Goal: Information Seeking & Learning: Compare options

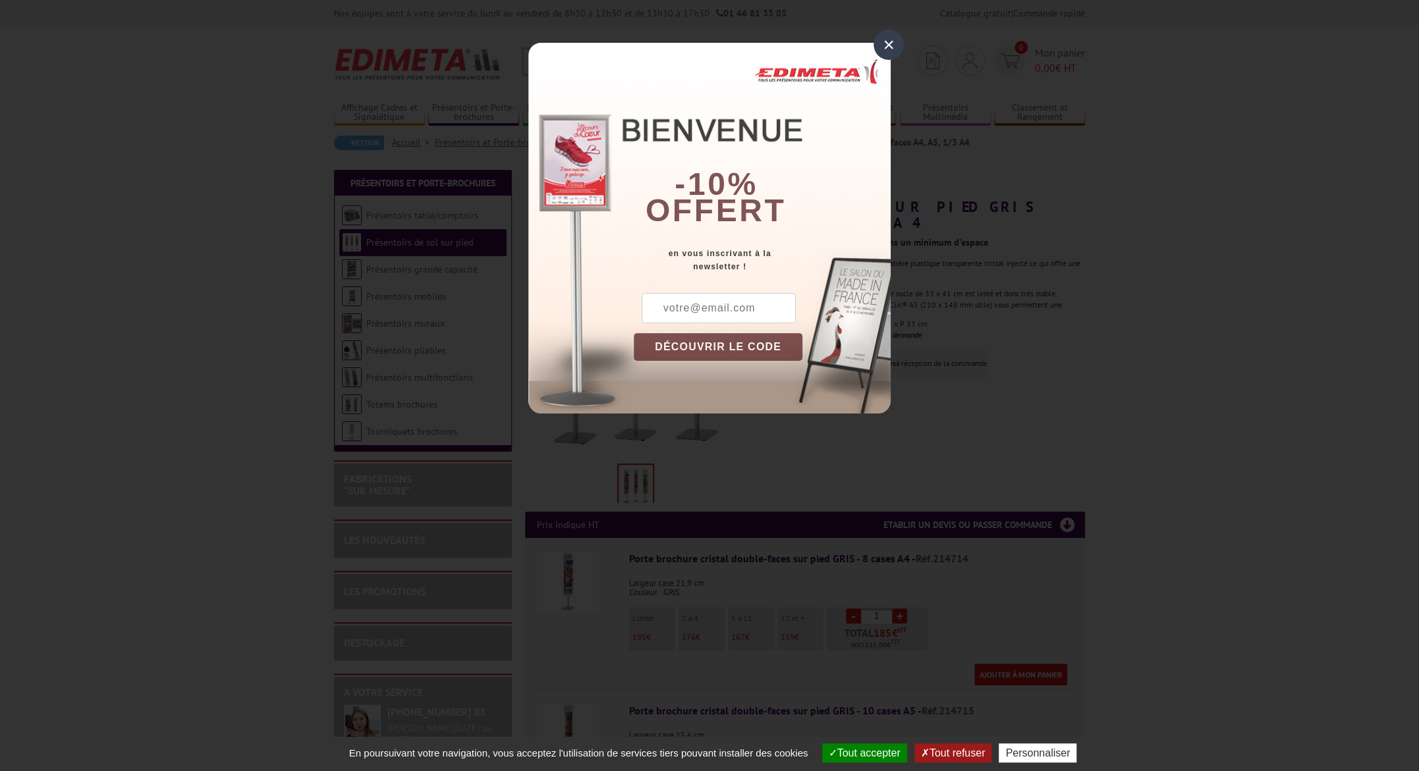
click at [885, 50] on div "×" at bounding box center [889, 45] width 30 height 30
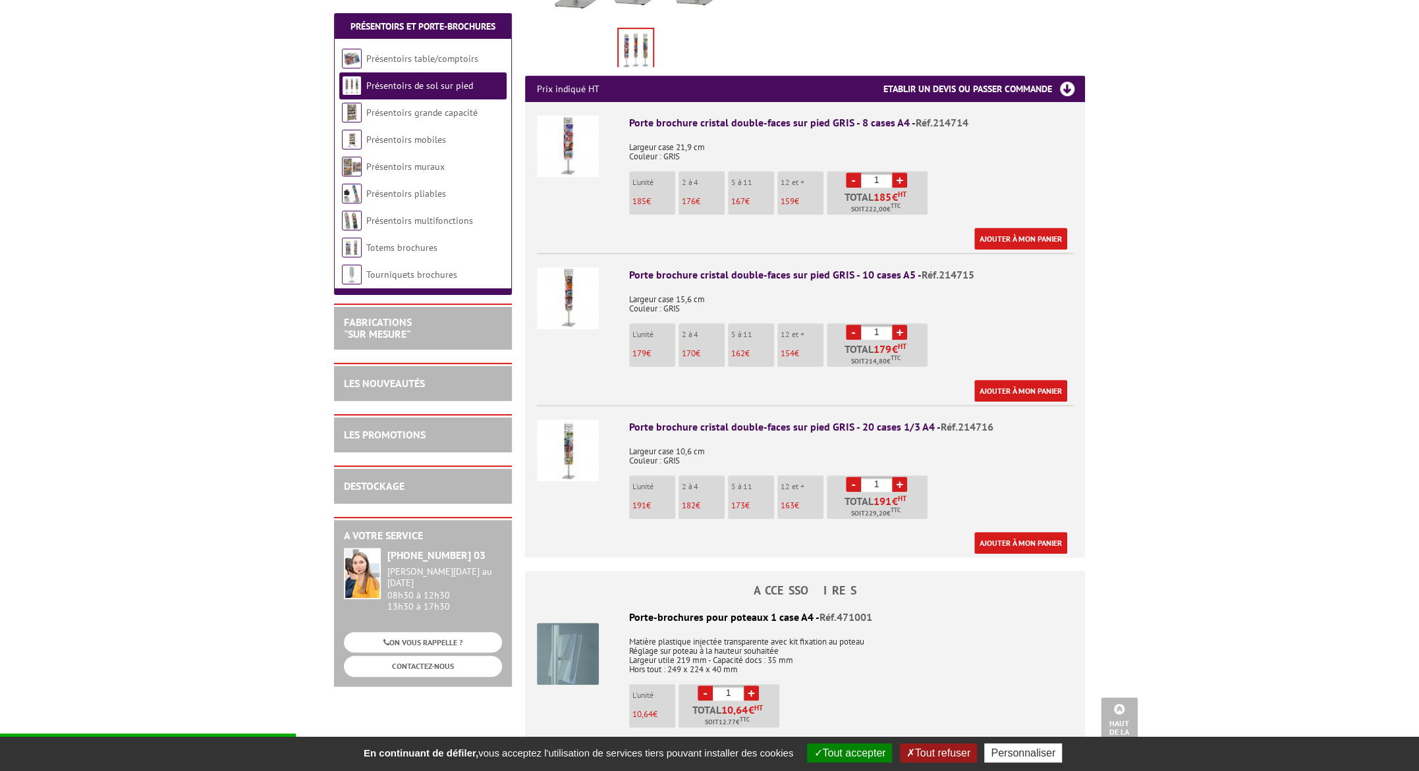
scroll to position [351, 0]
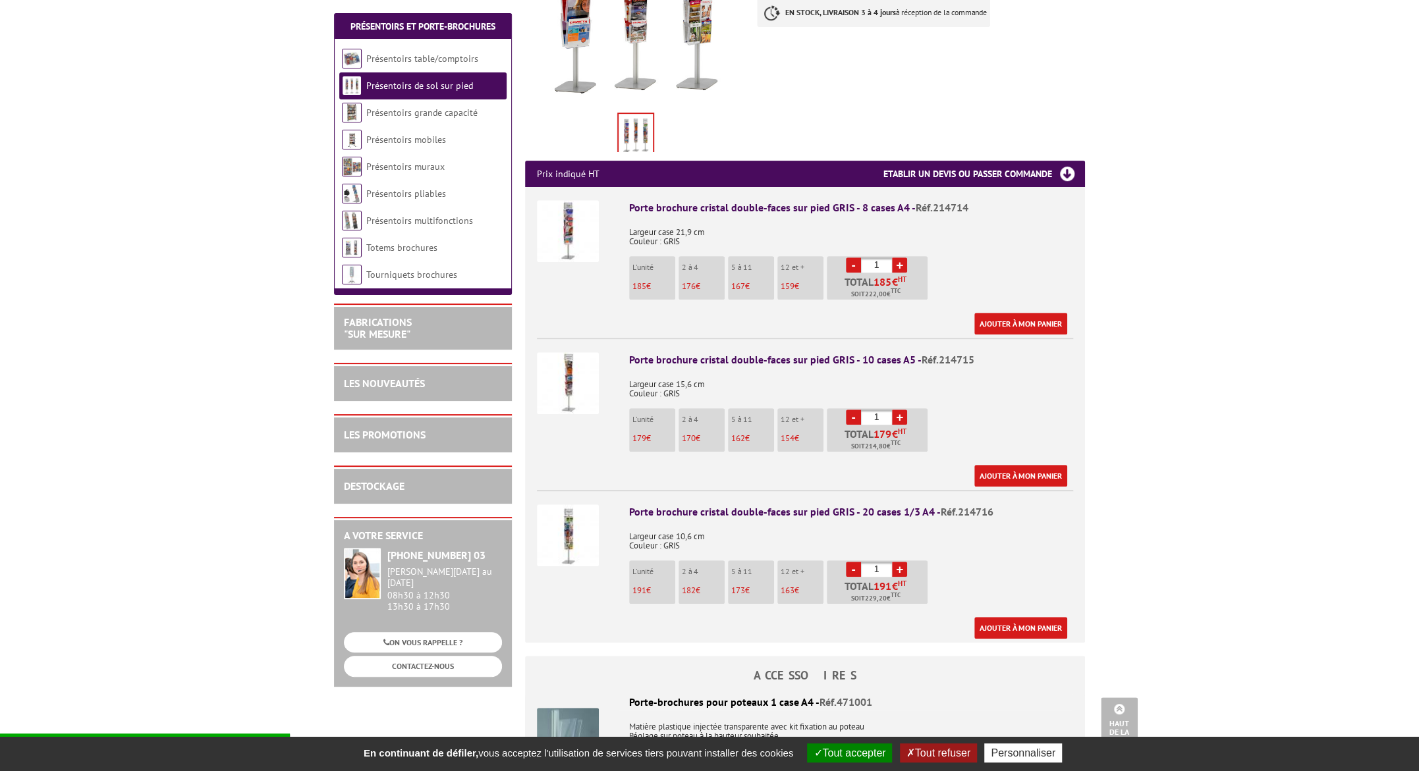
click at [581, 359] on img at bounding box center [568, 383] width 62 height 62
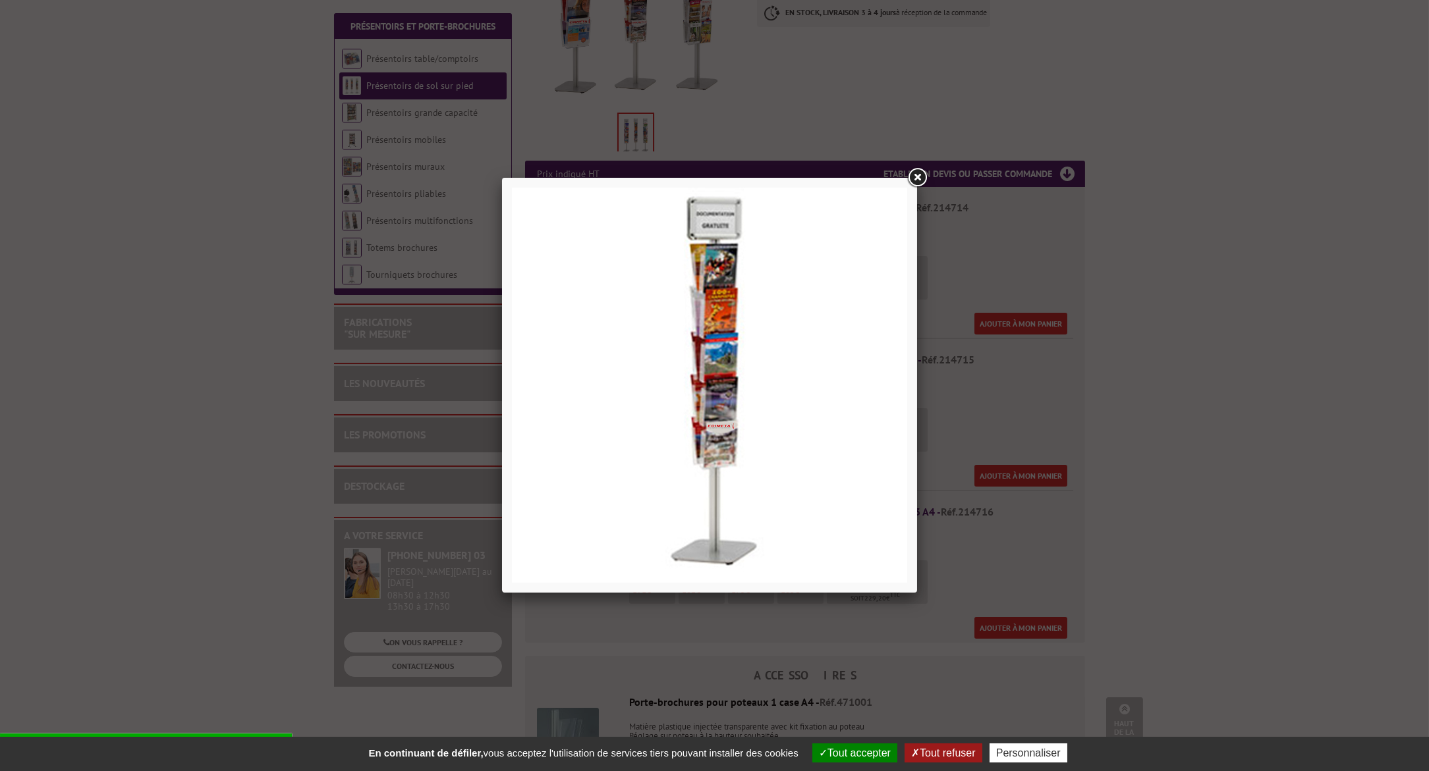
click at [275, 313] on div at bounding box center [714, 385] width 1429 height 771
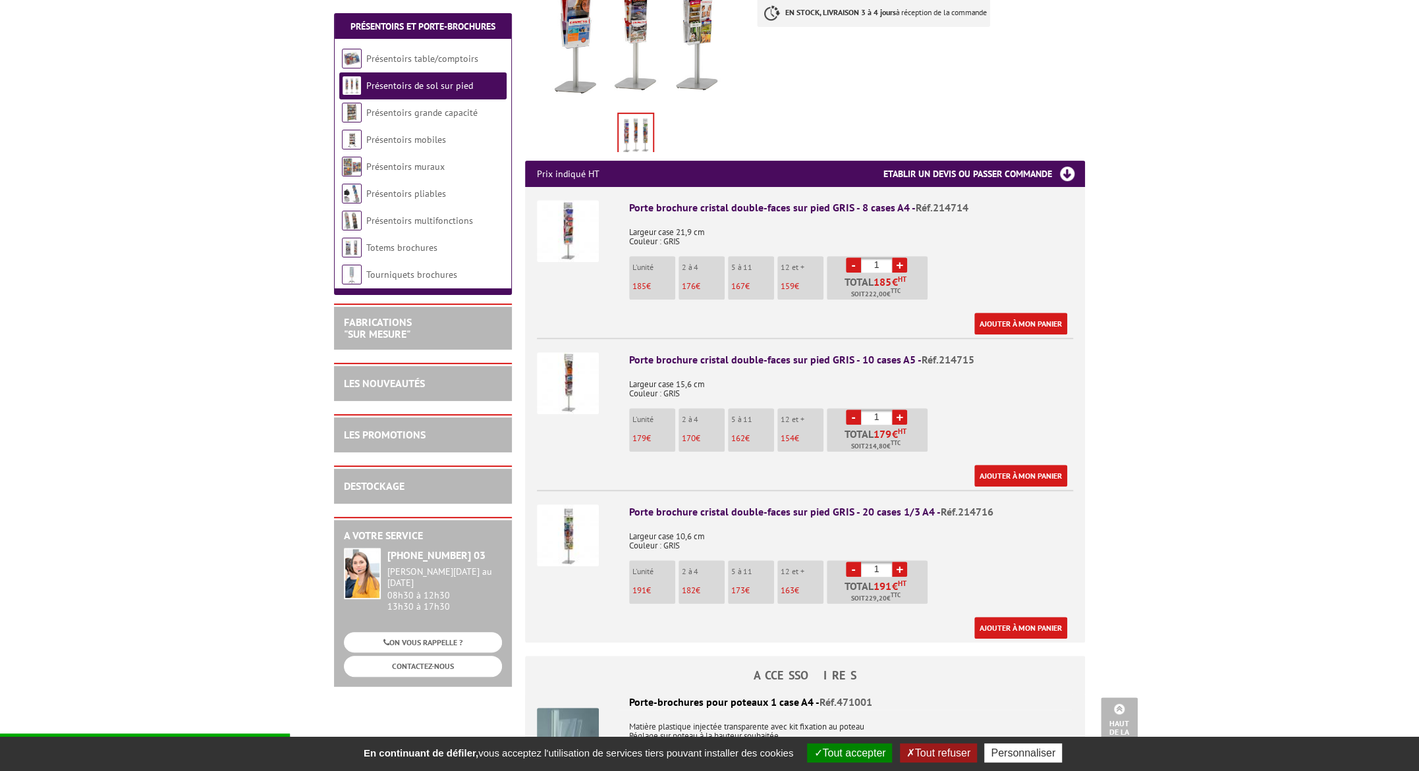
click at [568, 219] on img at bounding box center [568, 231] width 62 height 62
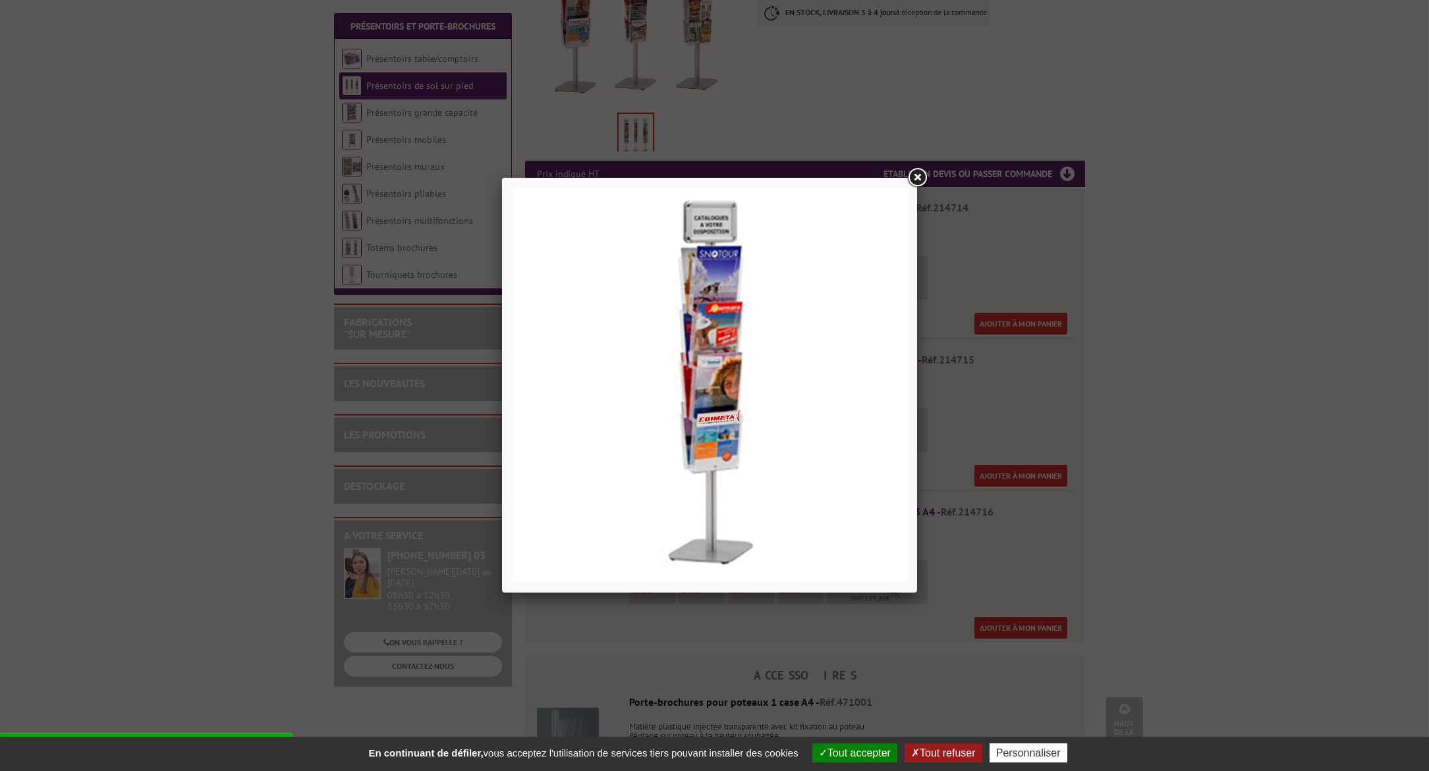
click at [171, 345] on div at bounding box center [714, 385] width 1429 height 771
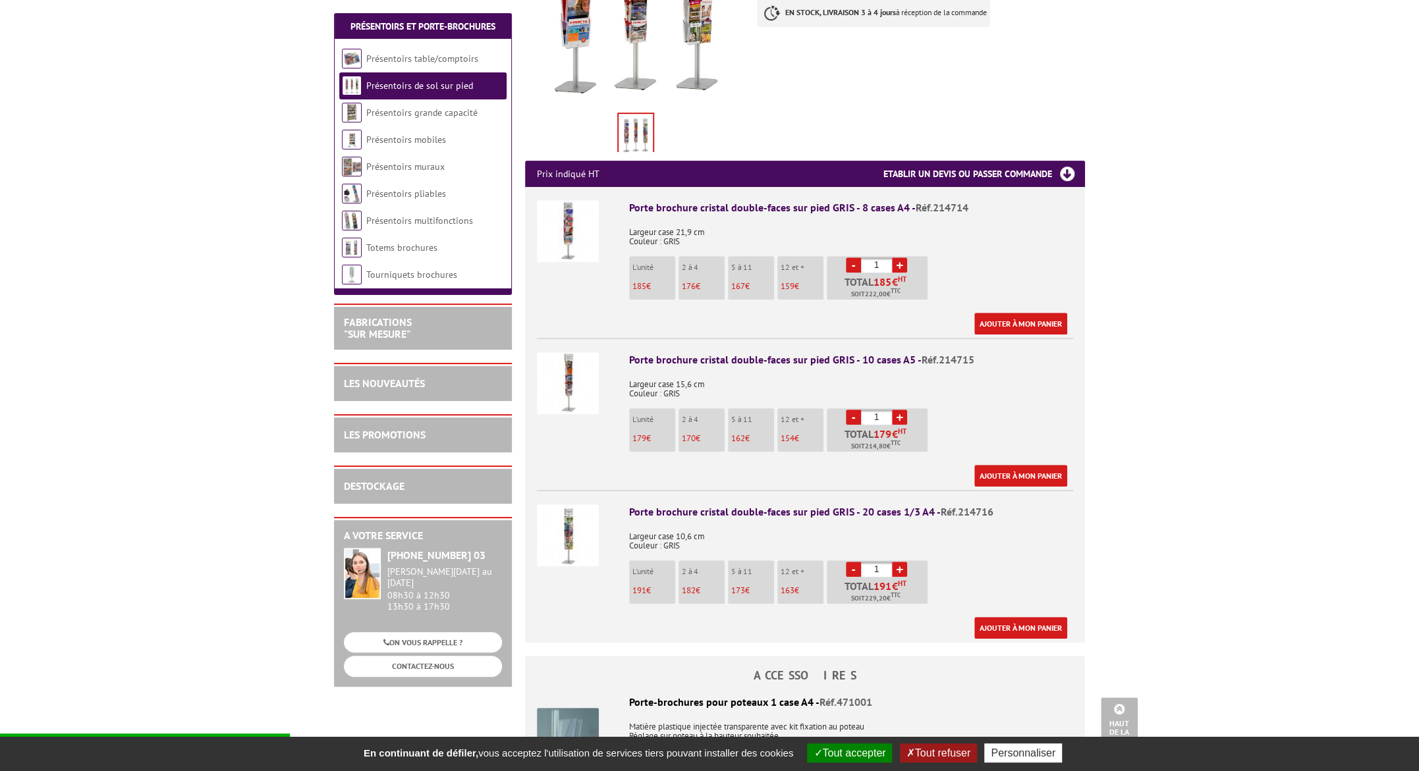
click at [576, 505] on img at bounding box center [568, 536] width 62 height 62
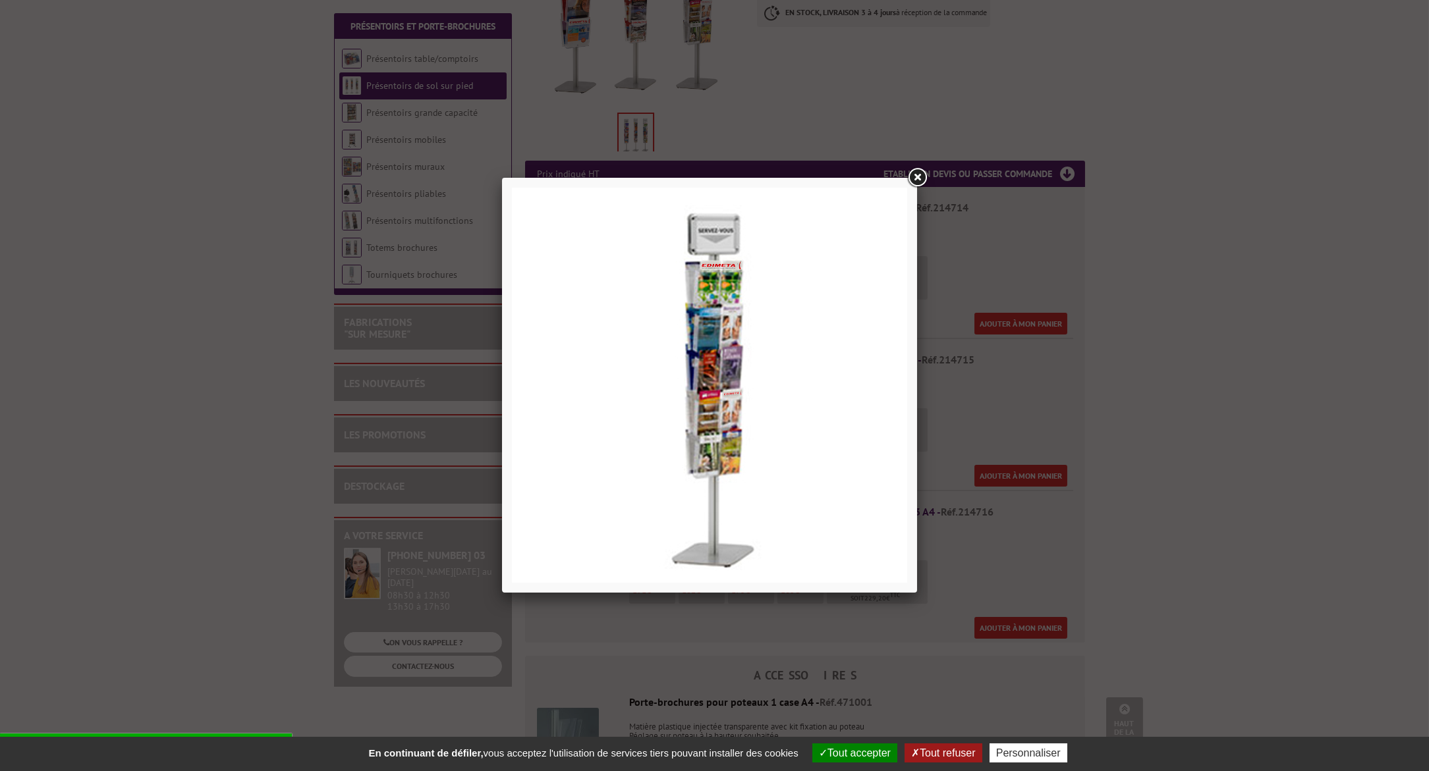
click at [219, 354] on div at bounding box center [714, 385] width 1429 height 771
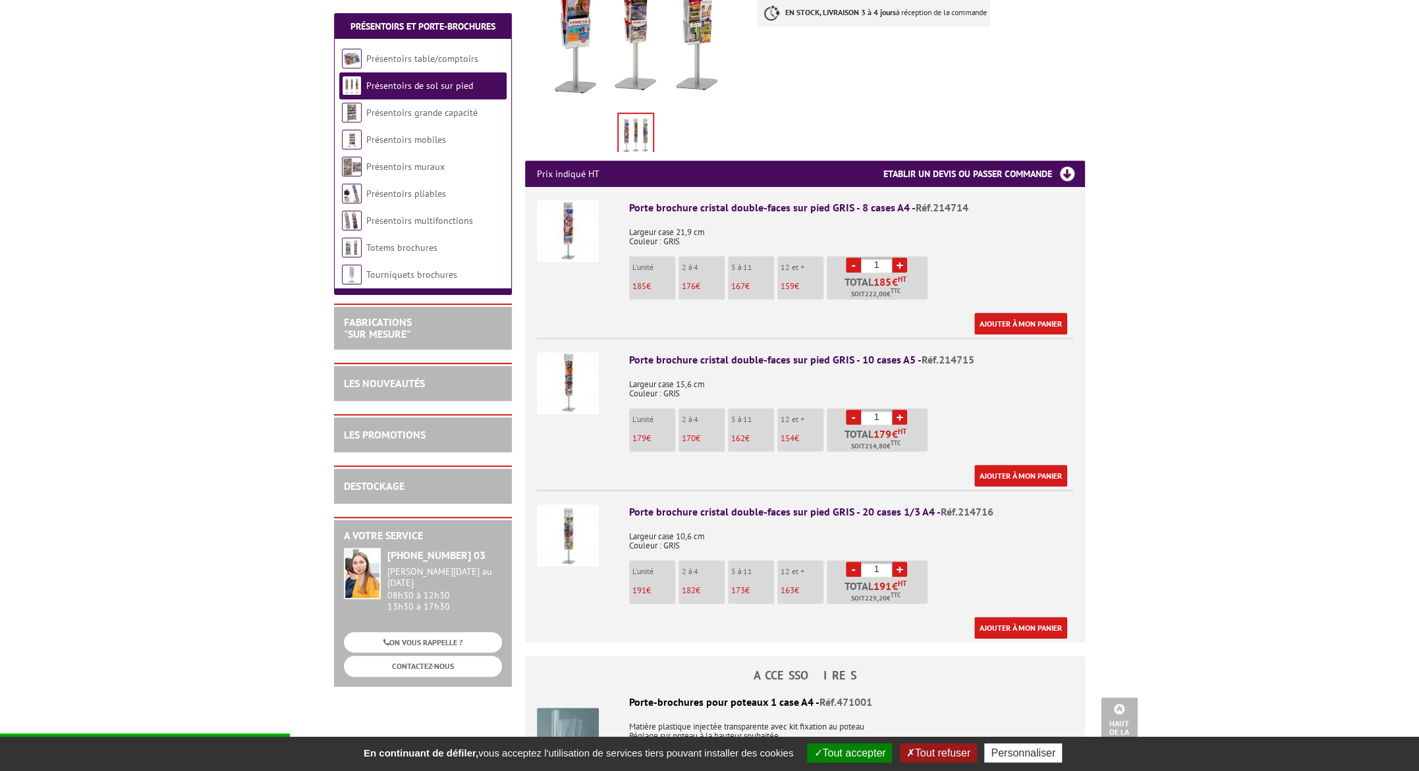
click at [565, 505] on img at bounding box center [568, 536] width 62 height 62
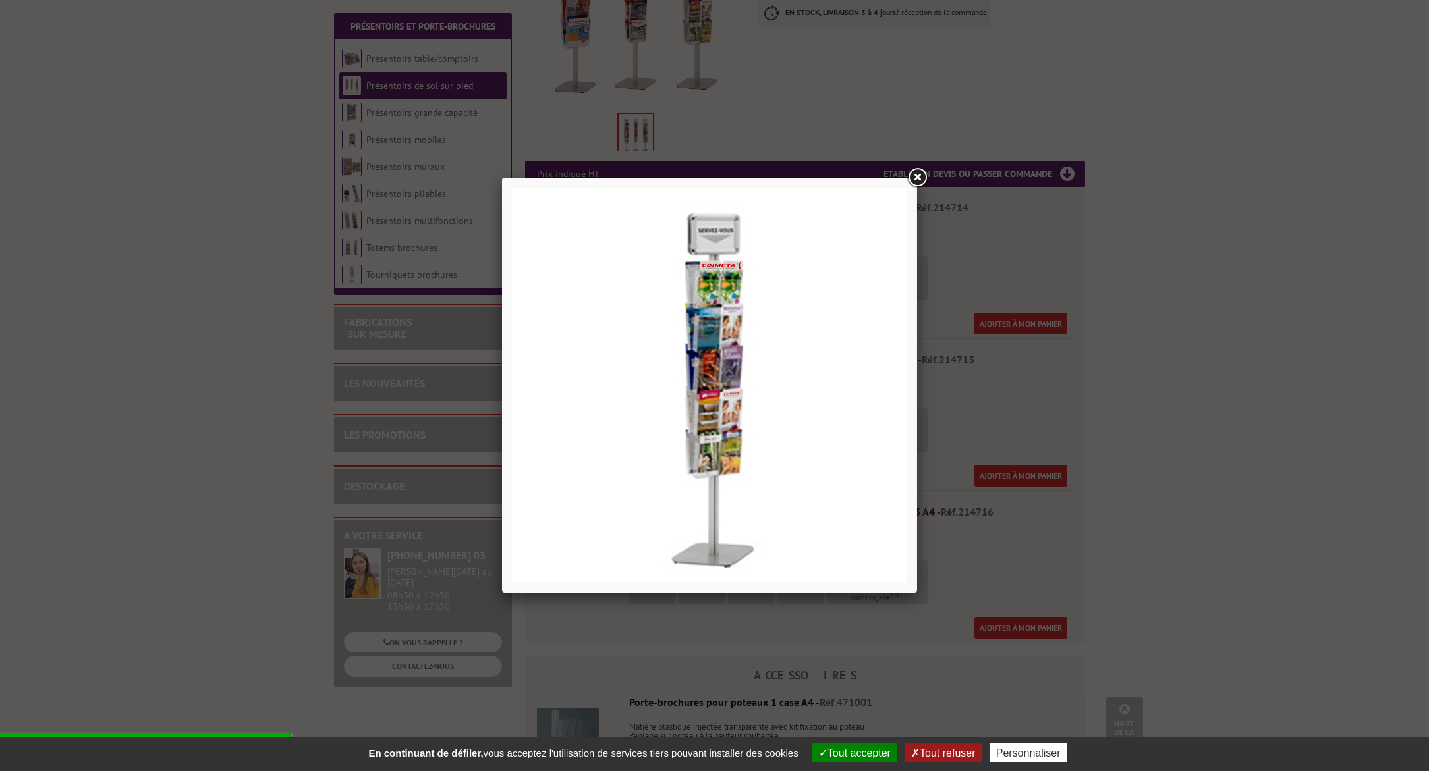
click at [365, 406] on div at bounding box center [714, 385] width 1429 height 771
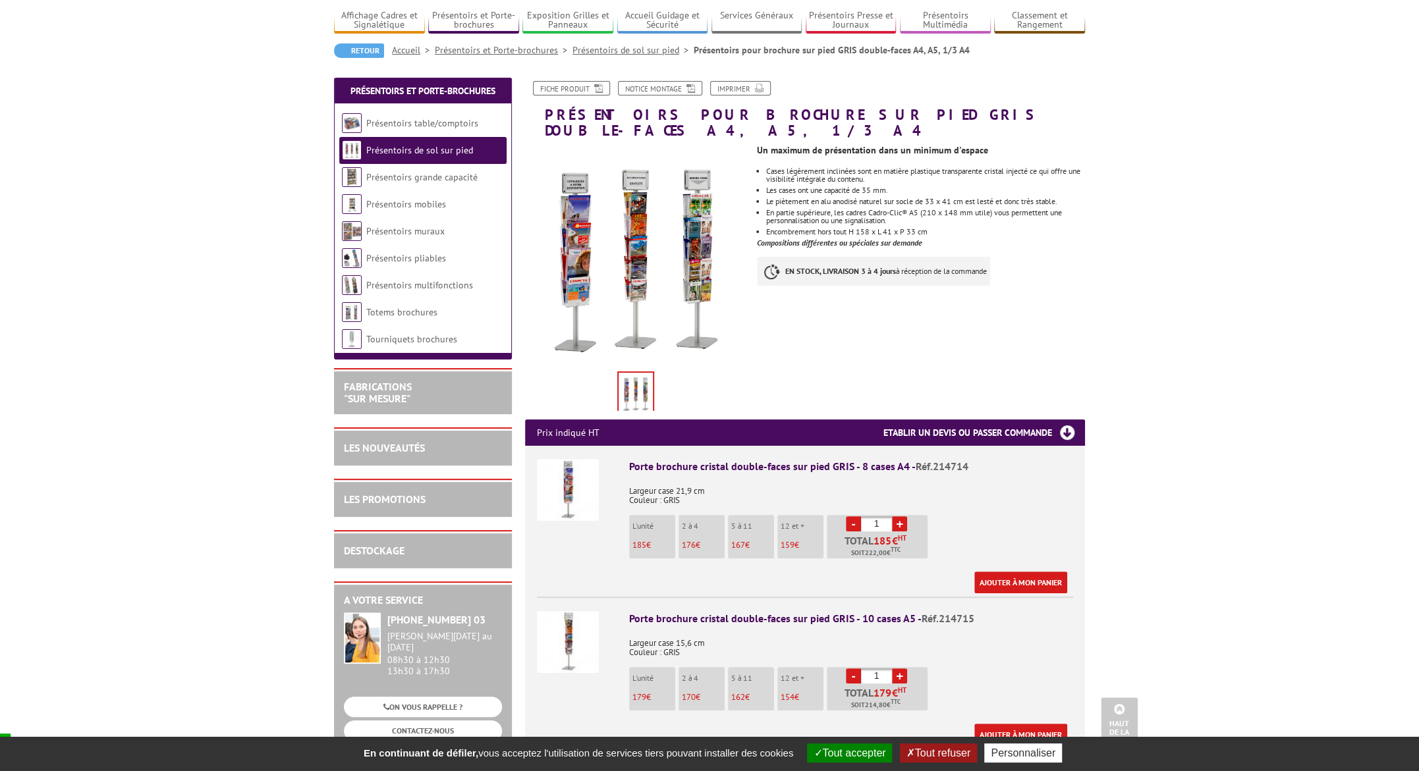
scroll to position [0, 0]
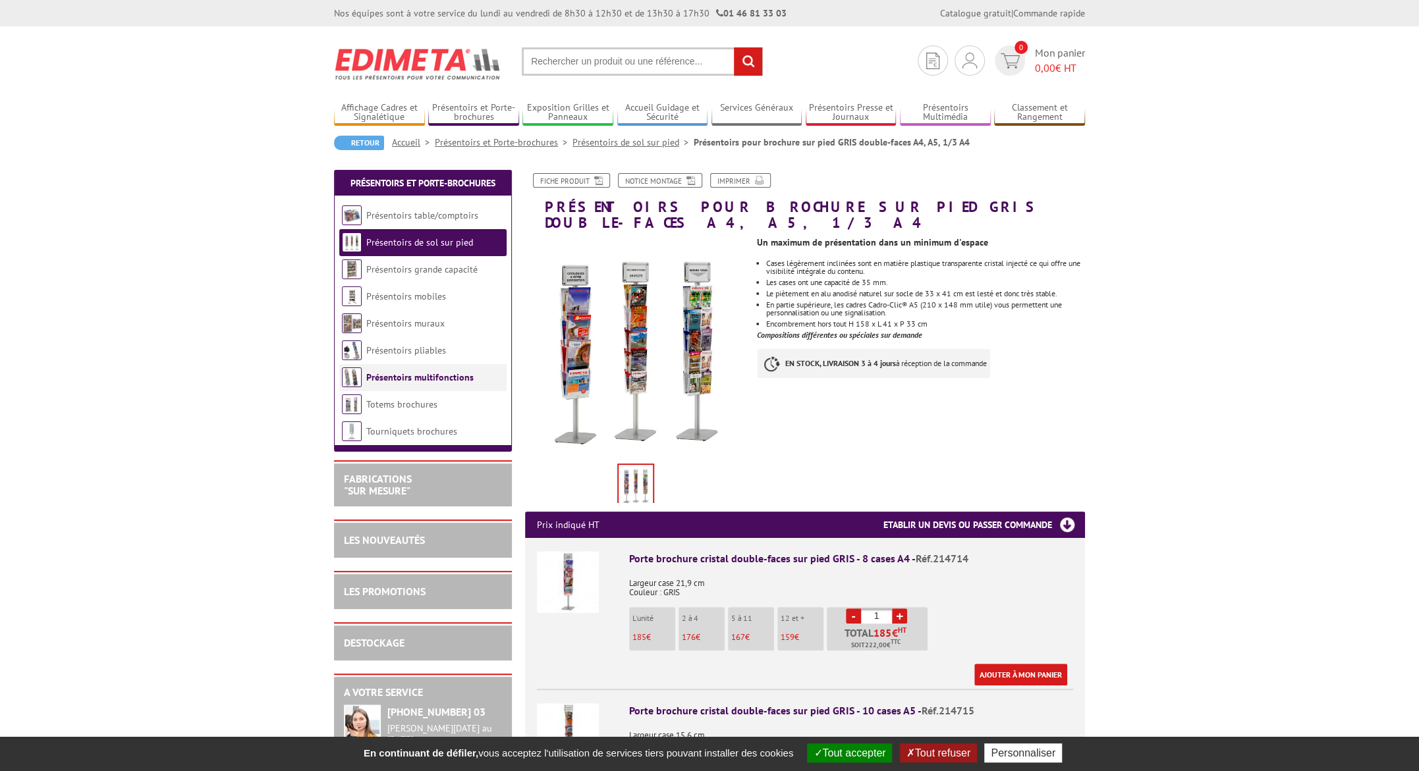
click at [443, 376] on link "Présentoirs multifonctions" at bounding box center [419, 378] width 107 height 12
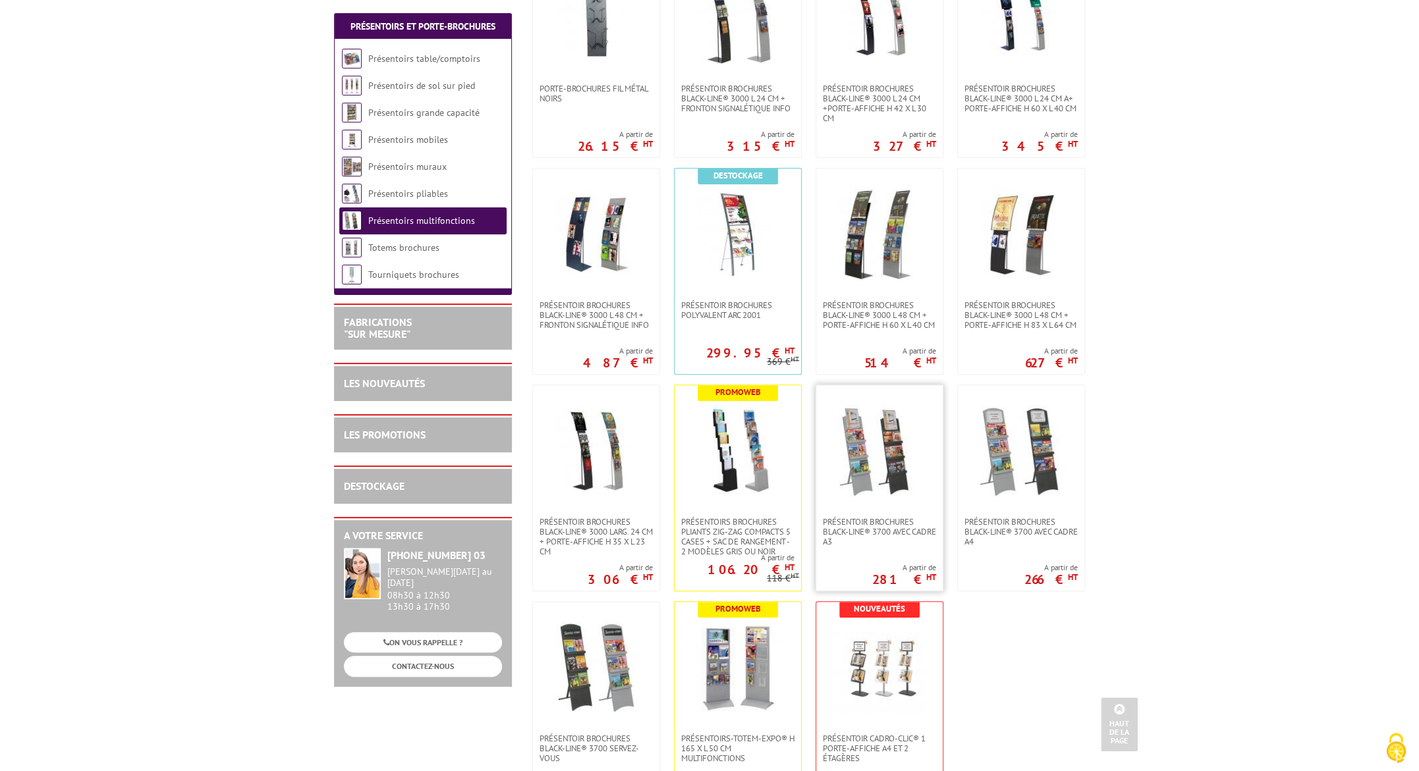
scroll to position [329, 0]
click at [752, 621] on img at bounding box center [738, 667] width 92 height 92
